Goal: Transaction & Acquisition: Purchase product/service

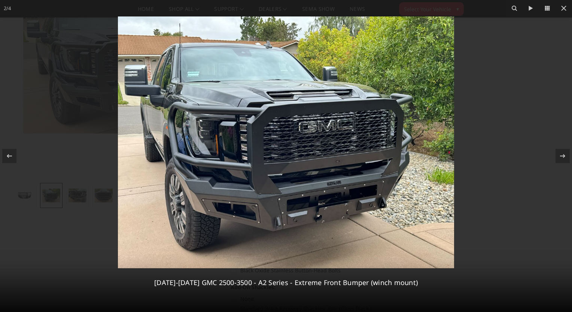
click at [318, 137] on img at bounding box center [286, 142] width 336 height 252
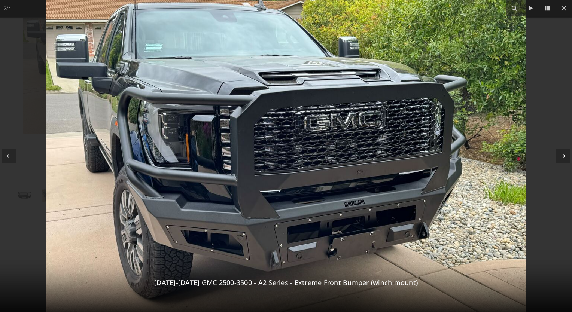
click at [564, 160] on icon at bounding box center [563, 156] width 9 height 9
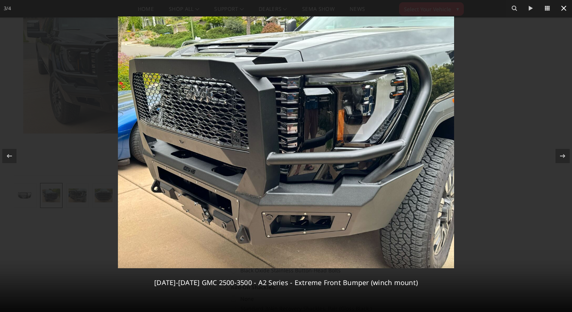
click at [566, 9] on icon at bounding box center [564, 8] width 9 height 9
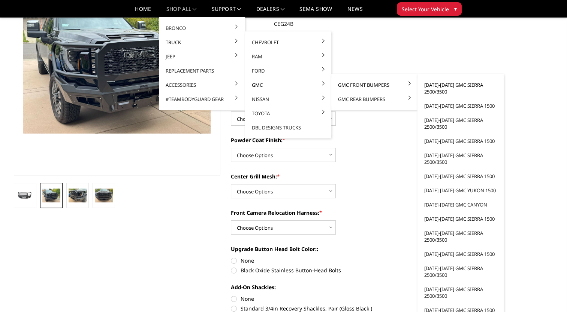
click at [429, 90] on link "[DATE]-[DATE] GMC Sierra 2500/3500" at bounding box center [460, 88] width 80 height 21
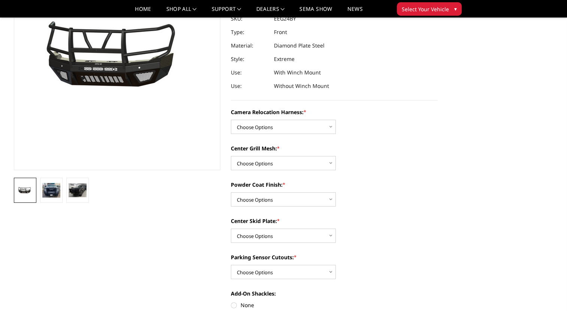
scroll to position [94, 0]
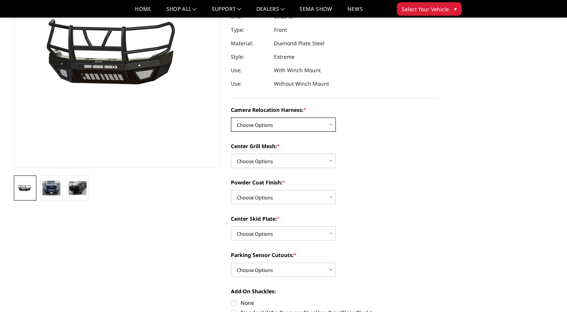
click at [276, 124] on select "Choose Options Without camera harness With camera harness" at bounding box center [283, 125] width 105 height 14
select select "3742"
click at [231, 118] on select "Choose Options Without camera harness With camera harness" at bounding box center [283, 125] width 105 height 14
click at [273, 159] on select "Choose Options Without expanded metal With expanded metal" at bounding box center [283, 161] width 105 height 14
click at [231, 154] on select "Choose Options Without expanded metal With expanded metal" at bounding box center [283, 161] width 105 height 14
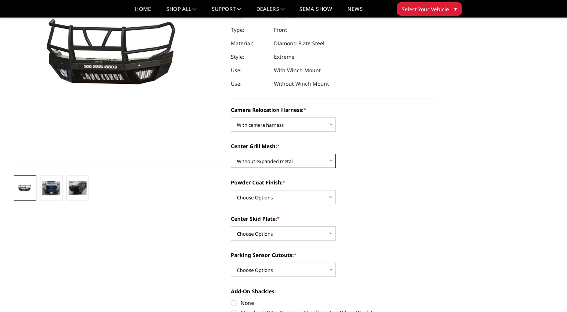
click at [276, 164] on select "Choose Options Without expanded metal With expanded metal" at bounding box center [283, 161] width 105 height 14
select select "3740"
click at [231, 154] on select "Choose Options Without expanded metal With expanded metal" at bounding box center [283, 161] width 105 height 14
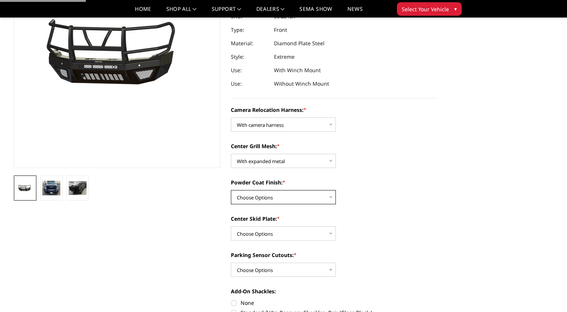
click at [275, 194] on select "Choose Options Textured Black Powder Coat Gloss Black Powder Coat Bare Metal" at bounding box center [283, 197] width 105 height 14
select select "3739"
click at [231, 190] on select "Choose Options Textured Black Powder Coat Gloss Black Powder Coat Bare Metal" at bounding box center [283, 197] width 105 height 14
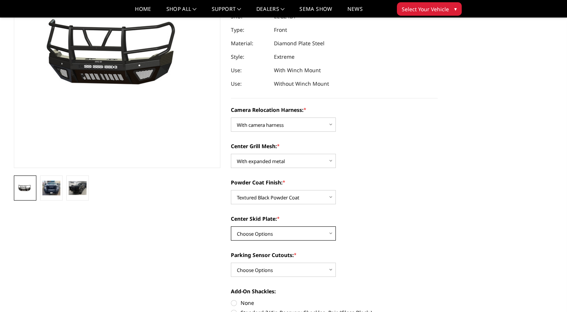
click at [282, 232] on select "Choose Options Winch Mount Skid Plate Standard Skid Plate (included) 2" Receive…" at bounding box center [283, 234] width 105 height 14
select select "3736"
click at [231, 227] on select "Choose Options Winch Mount Skid Plate Standard Skid Plate (included) 2" Receive…" at bounding box center [283, 234] width 105 height 14
click at [281, 269] on select "Choose Options Yes - With Parking Sensor Cutouts" at bounding box center [283, 270] width 105 height 14
select select "3733"
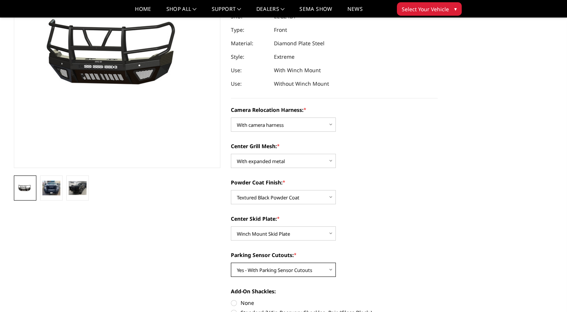
click at [231, 263] on select "Choose Options Yes - With Parking Sensor Cutouts" at bounding box center [283, 270] width 105 height 14
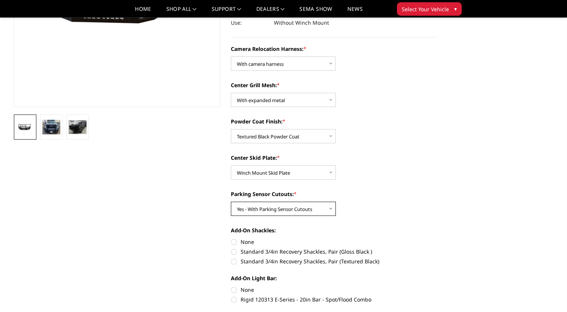
scroll to position [156, 0]
click at [282, 265] on label "Standard 3/4in Recovery Shackles, Pair (Textured Black)" at bounding box center [334, 261] width 207 height 8
click at [438, 248] on input "Standard 3/4in Recovery Shackles, Pair (Textured Black)" at bounding box center [438, 248] width 0 height 0
radio input "true"
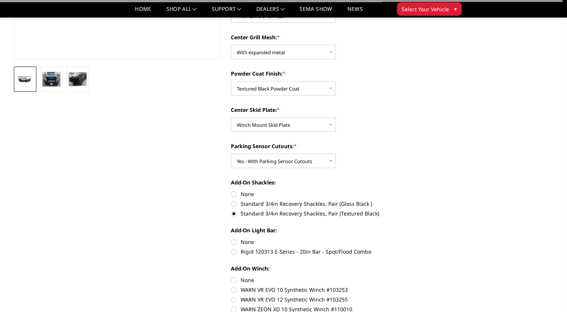
scroll to position [204, 0]
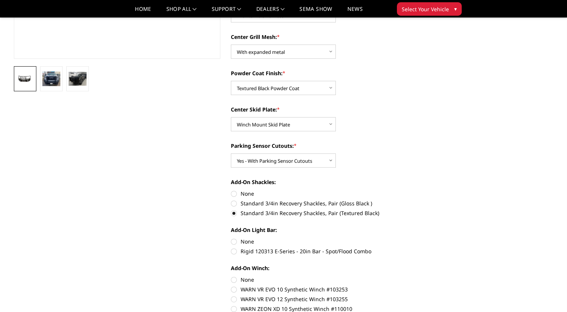
click at [287, 251] on label "Rigid 120313 E-Series - 20in Bar - Spot/Flood Combo" at bounding box center [334, 252] width 207 height 8
click at [438, 238] on input "Rigid 120313 E-Series - 20in Bar - Spot/Flood Combo" at bounding box center [438, 238] width 0 height 0
radio input "true"
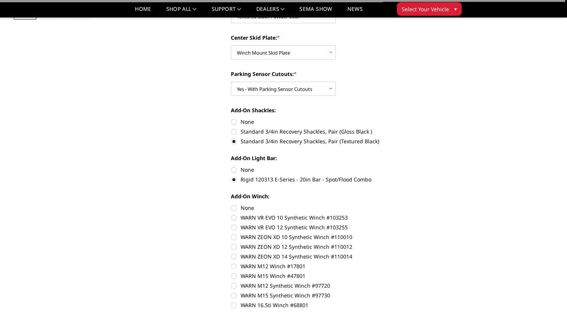
scroll to position [277, 0]
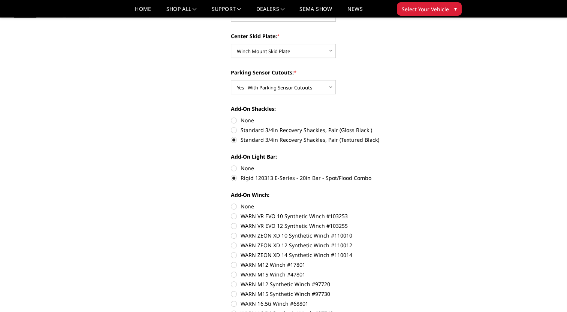
click at [288, 247] on label "WARN ZEON XD 12 Synthetic Winch #110012" at bounding box center [334, 246] width 207 height 8
click at [438, 232] on input "WARN ZEON XD 12 Synthetic Winch #110012" at bounding box center [438, 232] width 0 height 0
radio input "true"
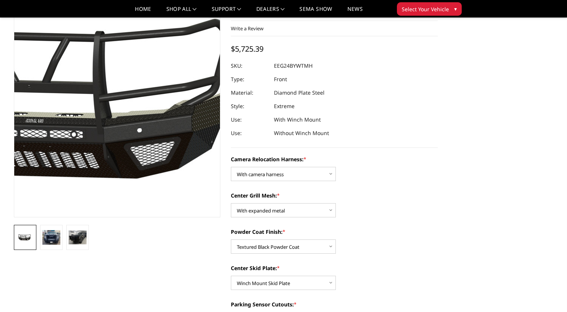
scroll to position [31, 0]
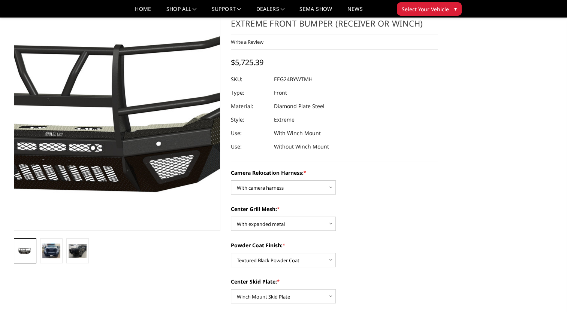
click at [129, 164] on img at bounding box center [101, 119] width 480 height 224
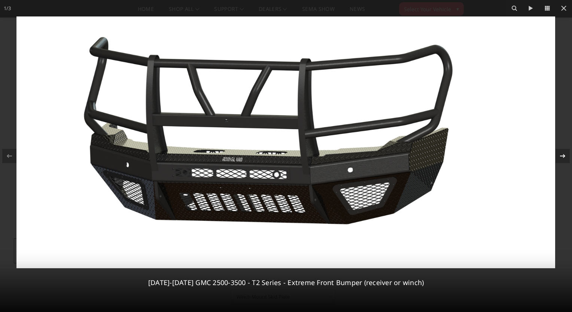
click at [559, 158] on icon at bounding box center [563, 156] width 9 height 9
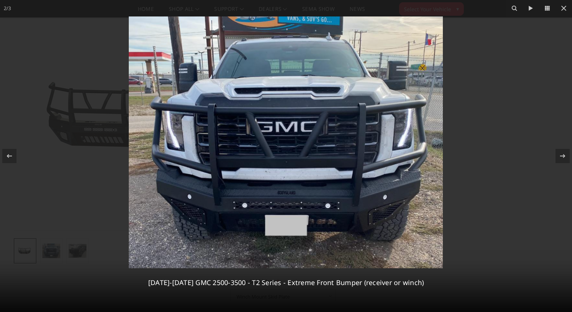
click at [438, 179] on img at bounding box center [286, 142] width 314 height 252
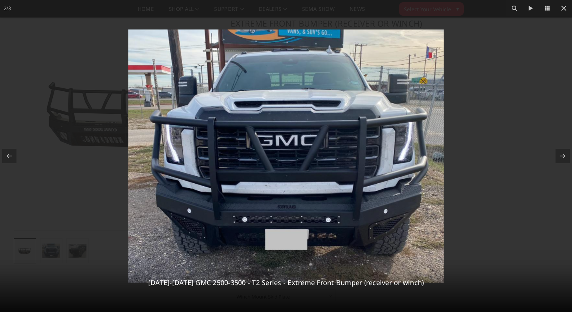
click at [317, 194] on img at bounding box center [287, 157] width 316 height 254
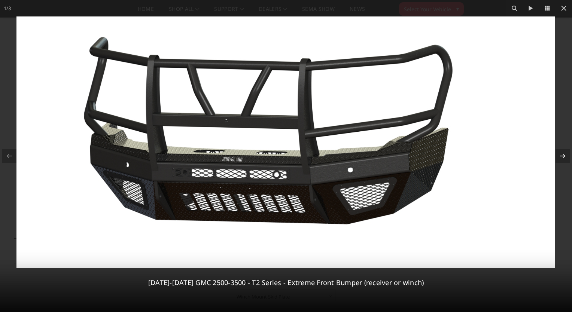
click at [566, 158] on div at bounding box center [563, 156] width 14 height 14
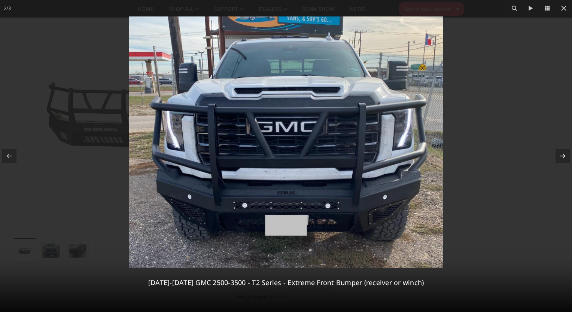
click at [566, 158] on div at bounding box center [563, 156] width 14 height 14
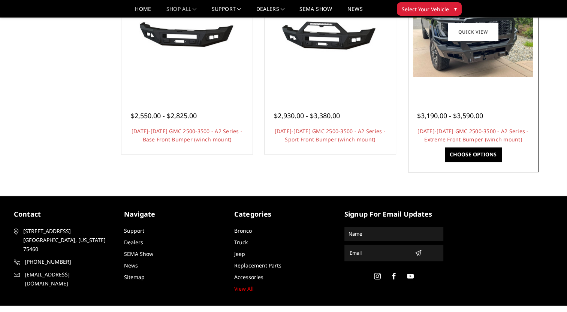
scroll to position [507, 0]
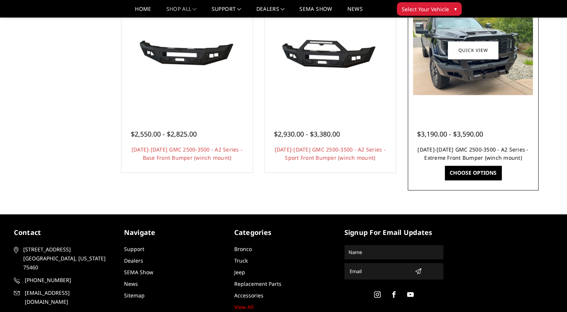
click at [462, 146] on link "[DATE]-[DATE] GMC 2500-3500 - A2 Series - Extreme Front Bumper (winch mount)" at bounding box center [472, 153] width 111 height 15
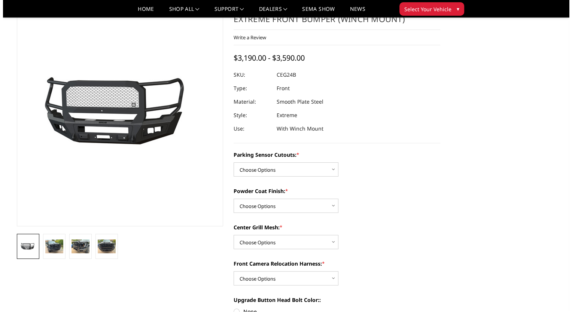
scroll to position [75, 0]
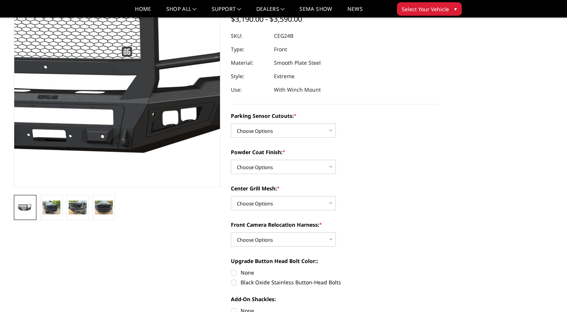
click at [137, 110] on img at bounding box center [92, 76] width 480 height 224
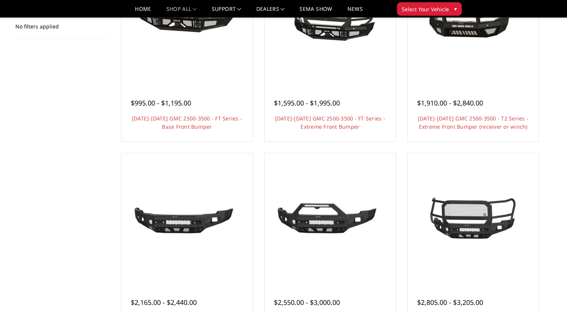
scroll to position [95, 0]
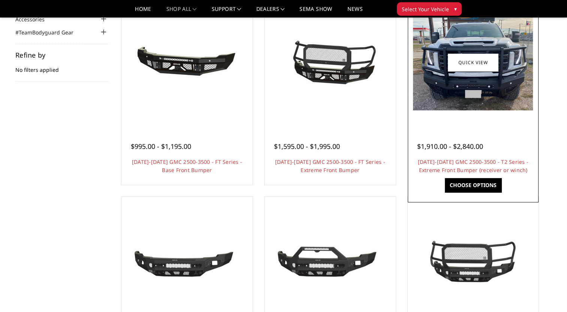
click at [453, 90] on img at bounding box center [473, 62] width 120 height 96
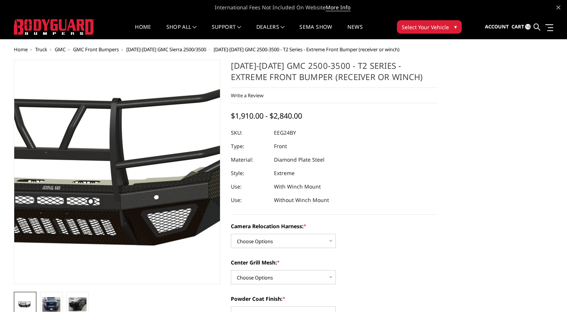
click at [131, 192] on img at bounding box center [99, 173] width 480 height 224
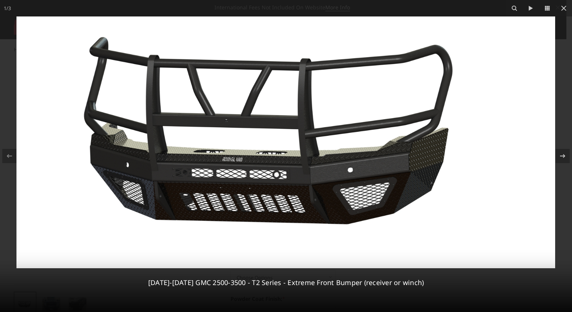
click at [301, 150] on img at bounding box center [285, 142] width 539 height 252
